Goal: Use online tool/utility

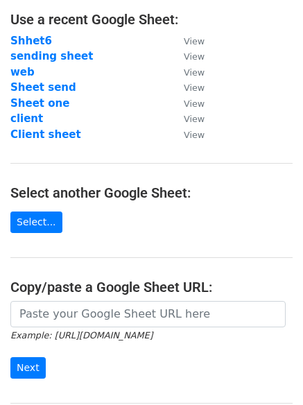
scroll to position [121, 0]
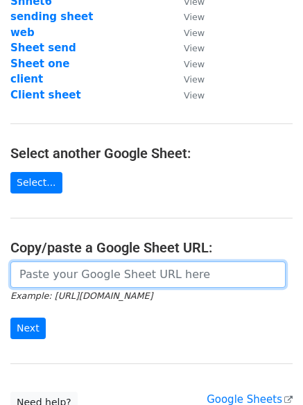
click at [73, 277] on input "url" at bounding box center [147, 274] width 275 height 26
paste input "[URL][DOMAIN_NAME]"
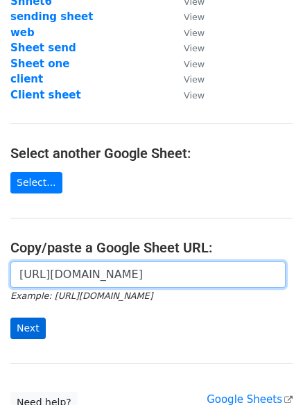
type input "[URL][DOMAIN_NAME]"
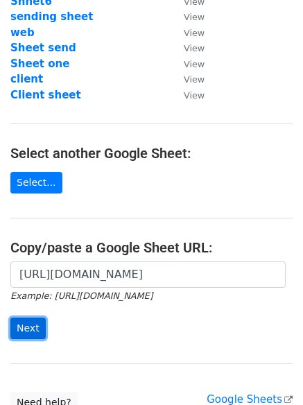
click at [21, 331] on input "Next" at bounding box center [27, 328] width 35 height 21
